Goal: Task Accomplishment & Management: Use online tool/utility

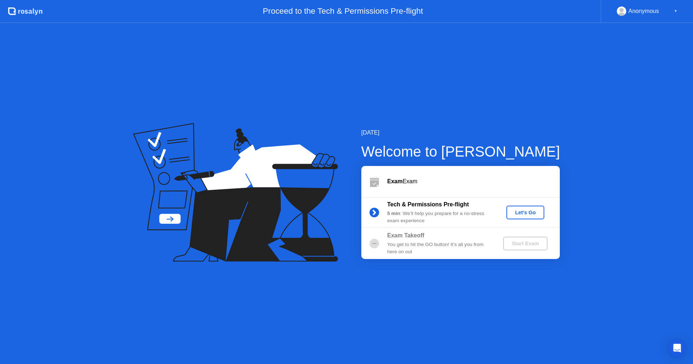
click at [522, 210] on div "Let's Go" at bounding box center [525, 213] width 32 height 6
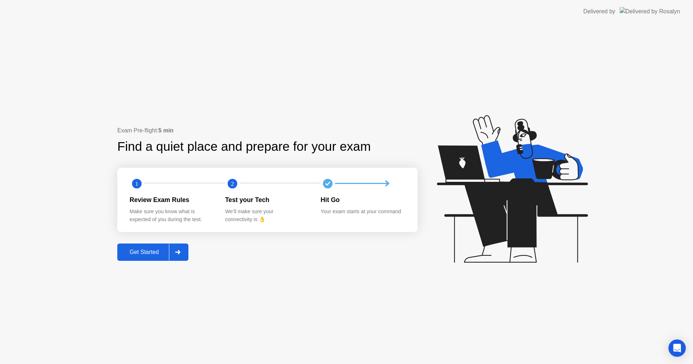
click at [142, 257] on button "Get Started" at bounding box center [152, 252] width 71 height 17
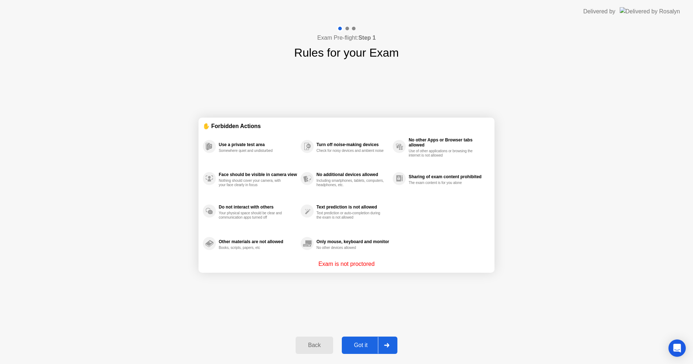
click at [362, 346] on div "Got it" at bounding box center [361, 345] width 34 height 6
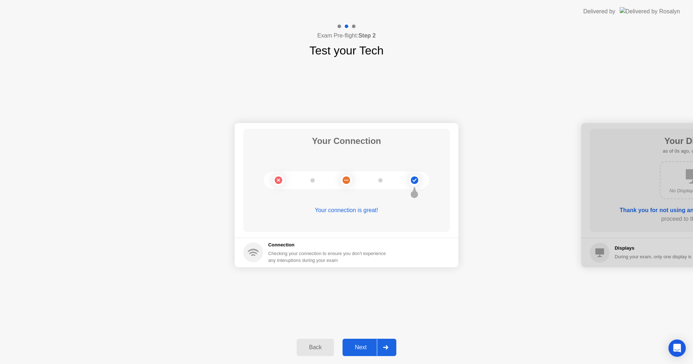
click at [367, 345] on div "Next" at bounding box center [361, 347] width 32 height 6
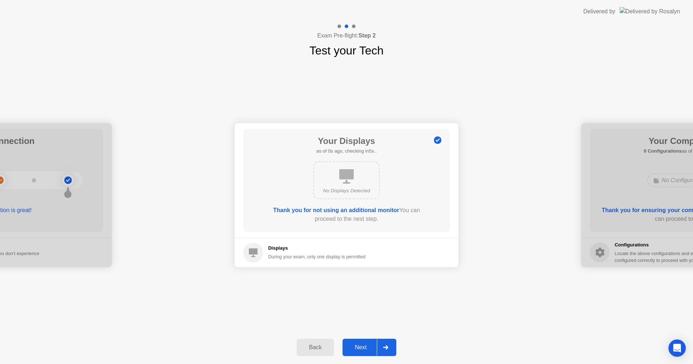
click at [367, 345] on div "Next" at bounding box center [361, 347] width 32 height 6
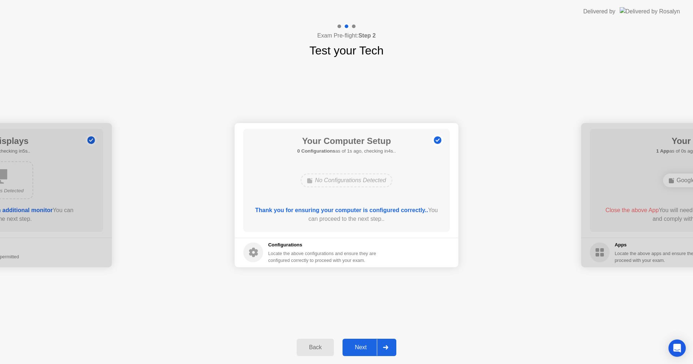
click at [367, 345] on div "Next" at bounding box center [361, 347] width 32 height 6
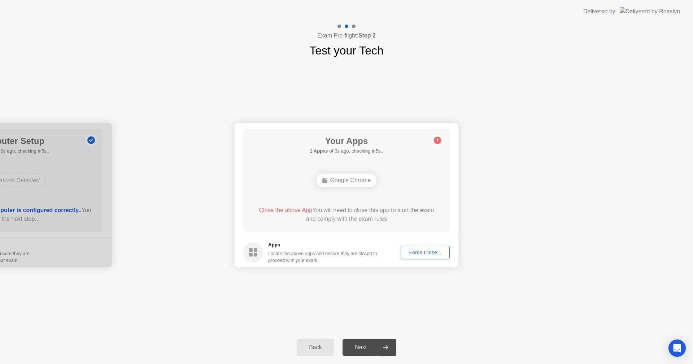
click at [363, 344] on div "Next" at bounding box center [361, 347] width 32 height 6
click at [360, 345] on div "Next" at bounding box center [361, 347] width 32 height 6
click at [405, 179] on div "Google Chrome" at bounding box center [346, 180] width 165 height 19
click at [422, 250] on div "Force Close..." at bounding box center [425, 253] width 44 height 6
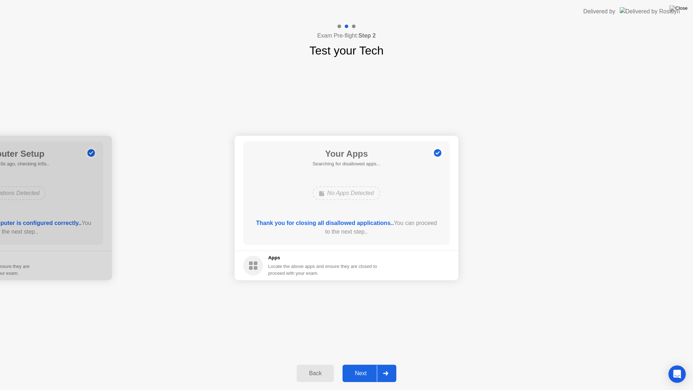
click at [351, 364] on button "Next" at bounding box center [369, 372] width 54 height 17
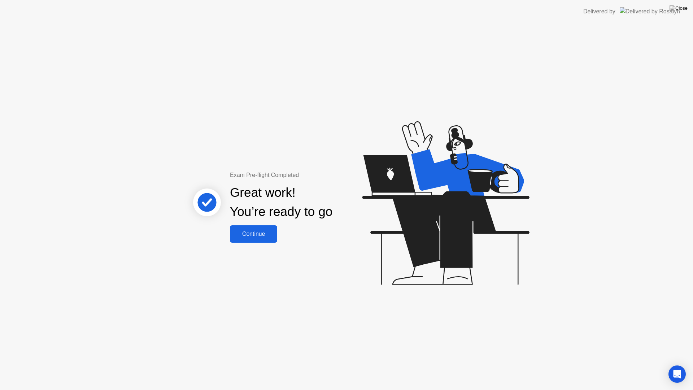
click at [262, 290] on div "Exam Pre-flight Completed Great work! You’re ready to go Continue" at bounding box center [346, 206] width 693 height 367
click at [260, 234] on div "Continue" at bounding box center [253, 234] width 43 height 6
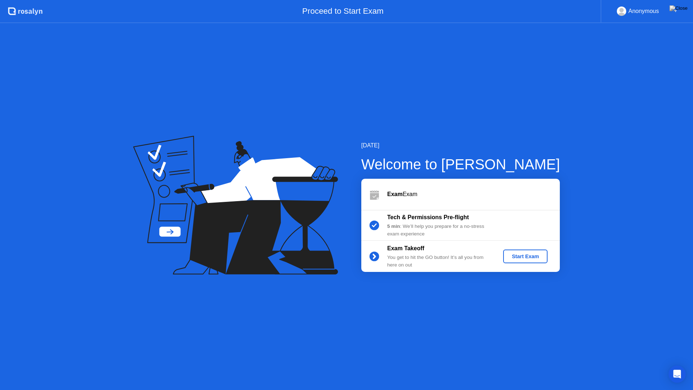
click at [519, 255] on div "Start Exam" at bounding box center [525, 256] width 39 height 6
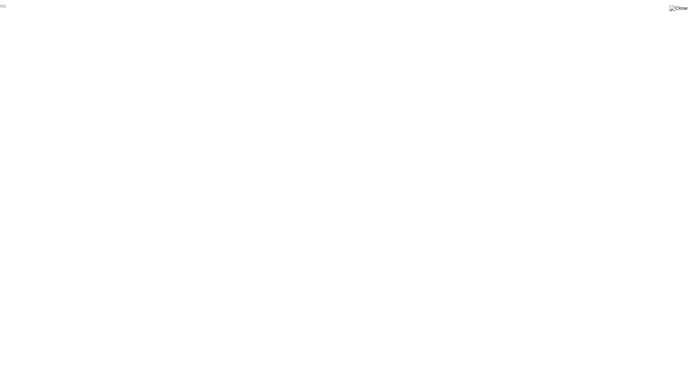
click div "End Proctoring Session"
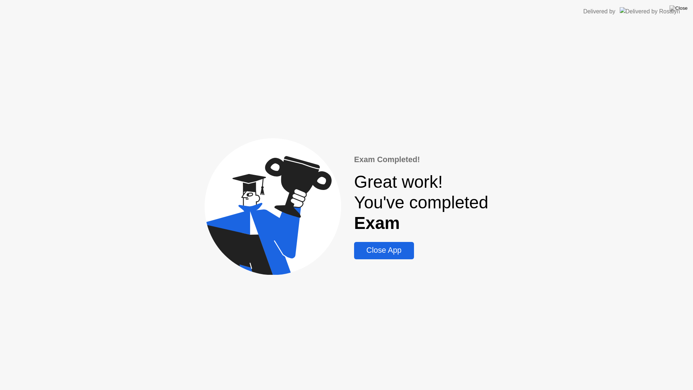
click at [380, 252] on div "Close App" at bounding box center [383, 250] width 55 height 9
